Goal: Task Accomplishment & Management: Manage account settings

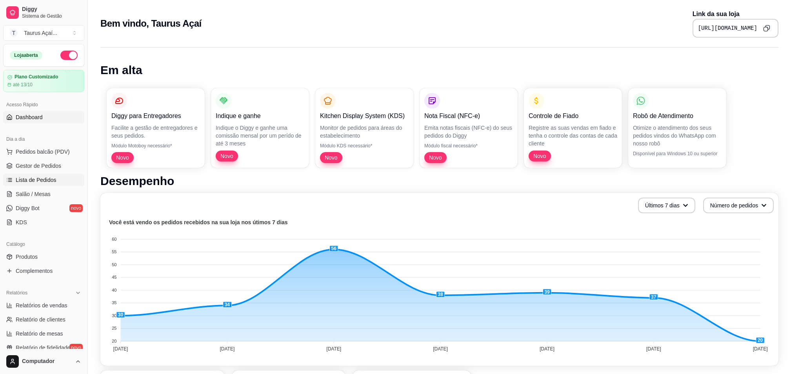
click at [36, 184] on link "Lista de Pedidos" at bounding box center [43, 180] width 81 height 13
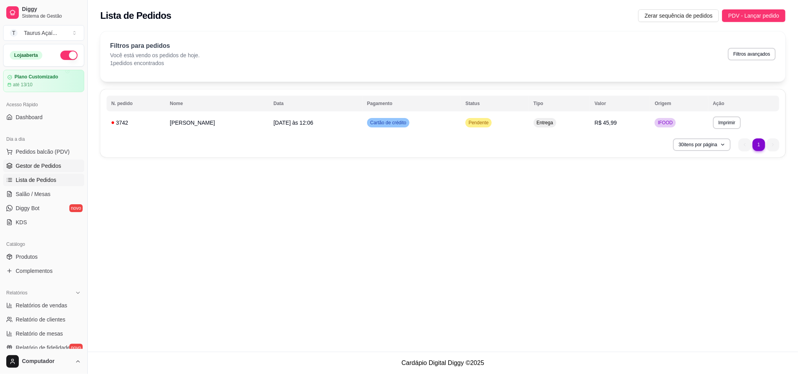
click at [24, 170] on span "Gestor de Pedidos" at bounding box center [38, 166] width 45 height 8
